Goal: Transaction & Acquisition: Purchase product/service

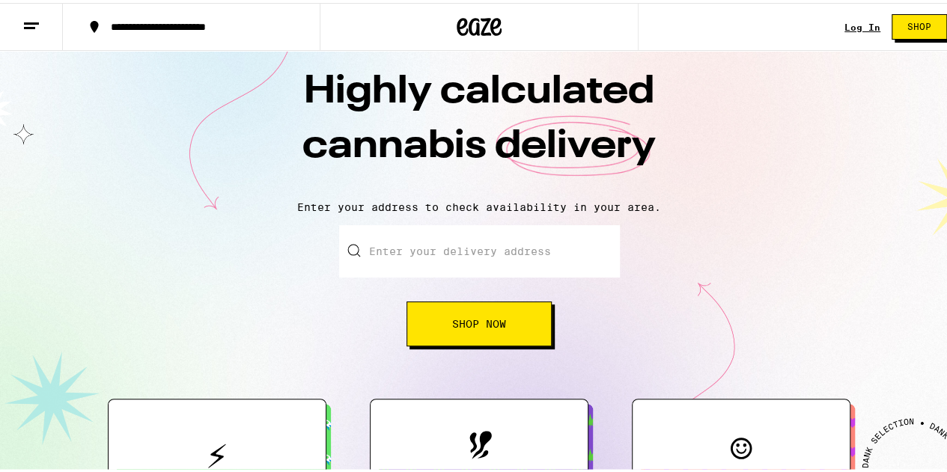
scroll to position [19, 0]
click at [458, 251] on input "Enter your delivery address" at bounding box center [479, 248] width 281 height 52
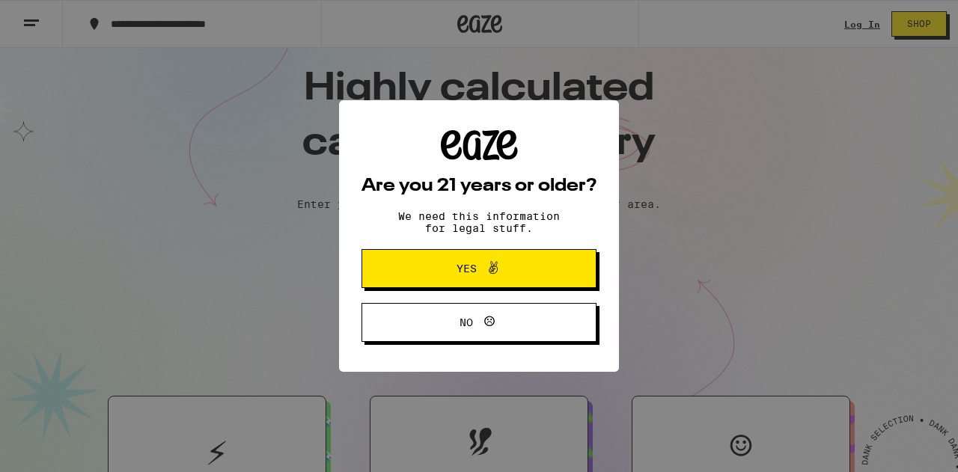
click at [441, 270] on span "Yes" at bounding box center [479, 268] width 114 height 19
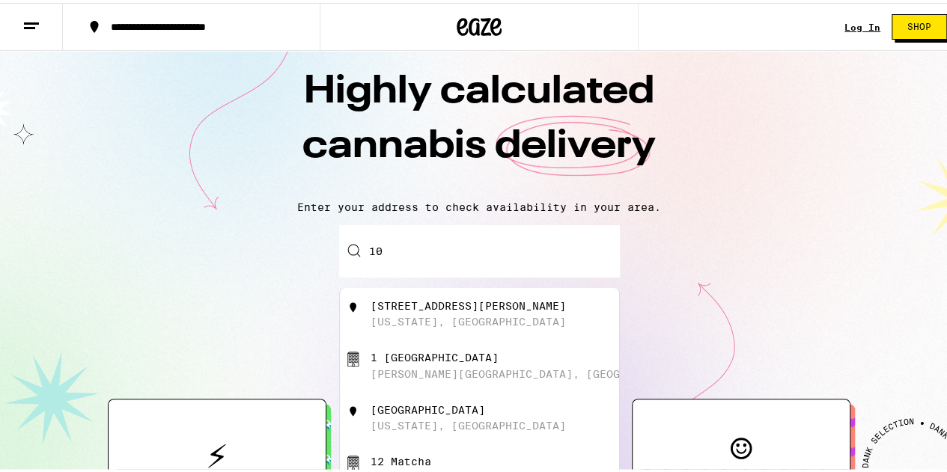
click at [420, 259] on input "10" at bounding box center [479, 248] width 281 height 52
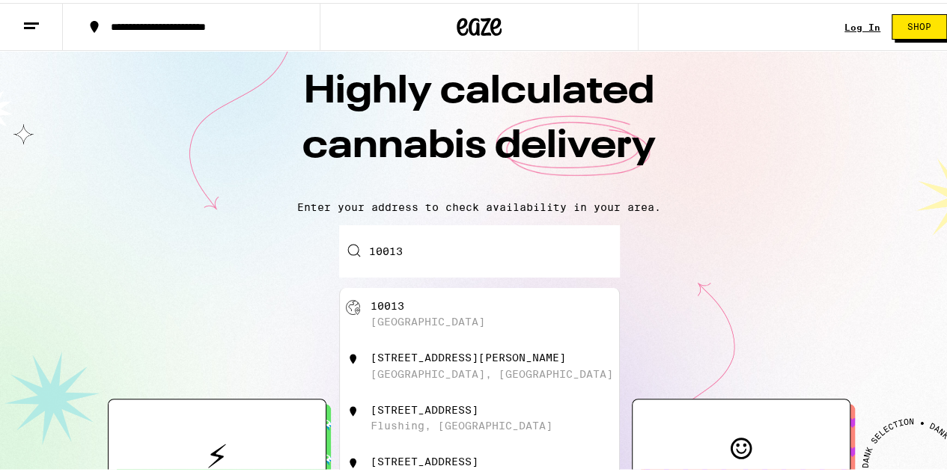
click at [409, 316] on div "[STREET_ADDRESS]" at bounding box center [503, 311] width 267 height 28
type input "[GEOGRAPHIC_DATA]"
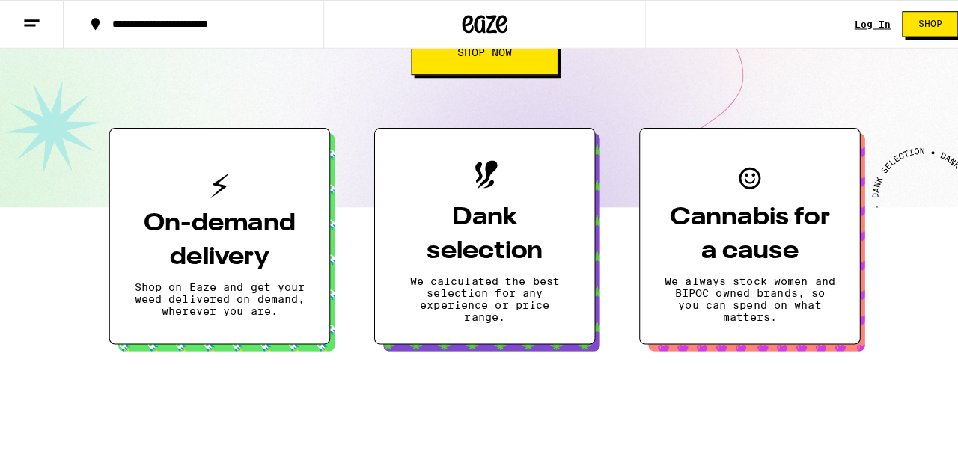
scroll to position [34, 0]
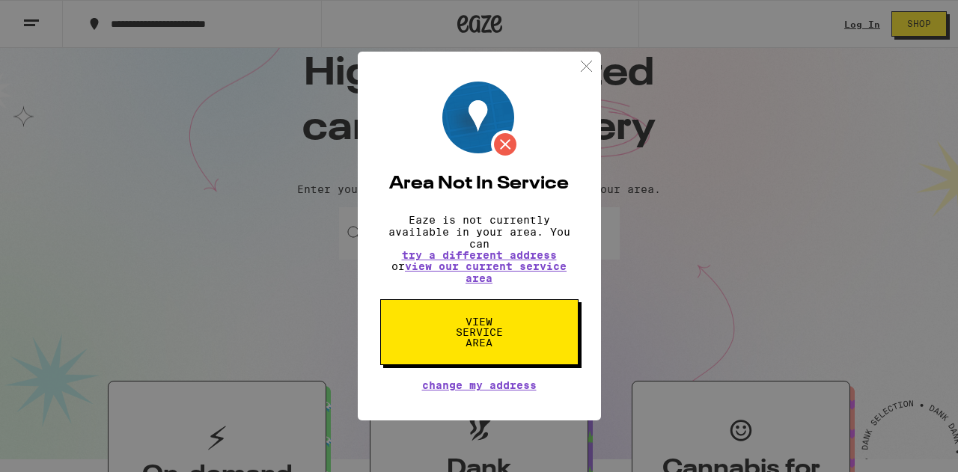
click at [583, 61] on img at bounding box center [586, 66] width 19 height 19
